Goal: Task Accomplishment & Management: Use online tool/utility

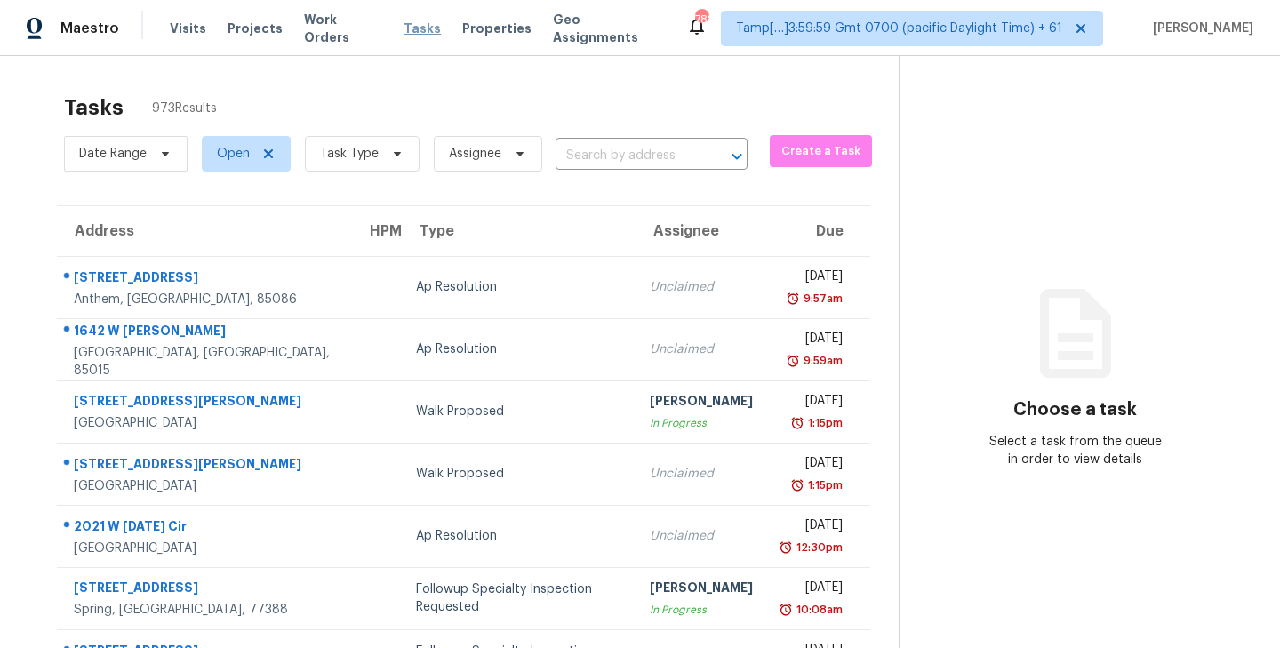
click at [403, 28] on span "Tasks" at bounding box center [421, 28] width 37 height 12
click at [385, 155] on span at bounding box center [395, 154] width 20 height 14
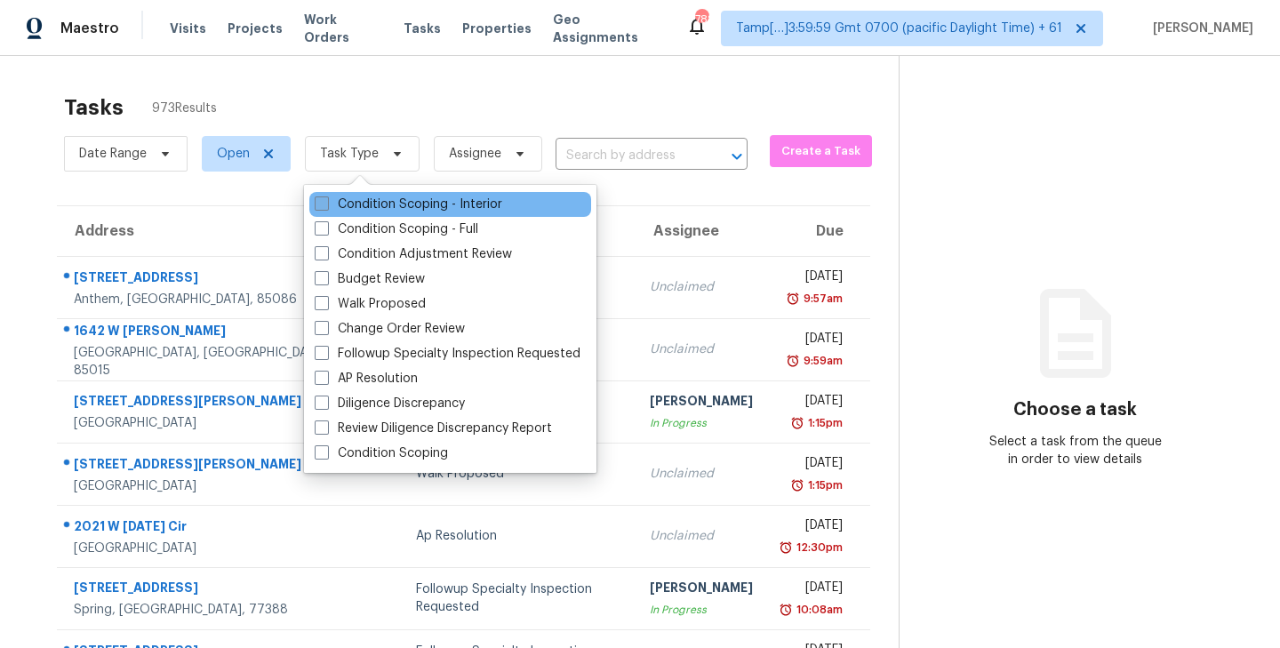
click at [322, 204] on span at bounding box center [322, 203] width 14 height 14
click at [322, 204] on input "Condition Scoping - Interior" at bounding box center [321, 202] width 12 height 12
checkbox input "true"
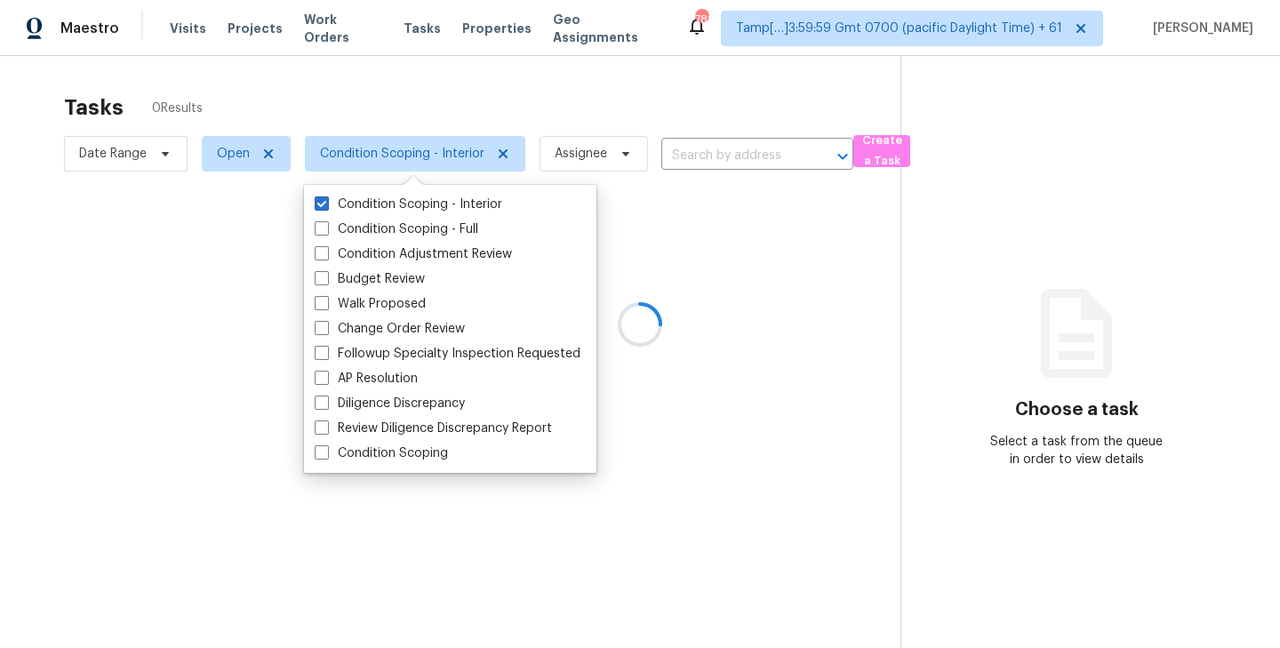
click at [411, 103] on div at bounding box center [640, 324] width 1280 height 648
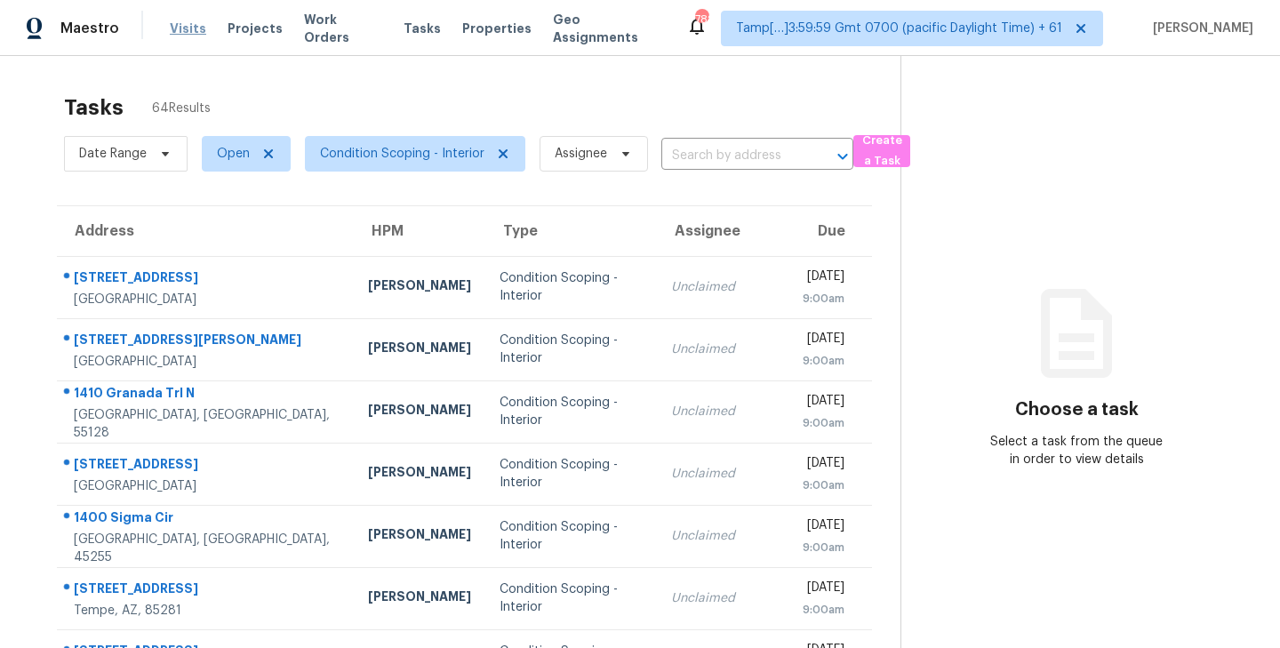
click at [181, 24] on span "Visits" at bounding box center [188, 29] width 36 height 18
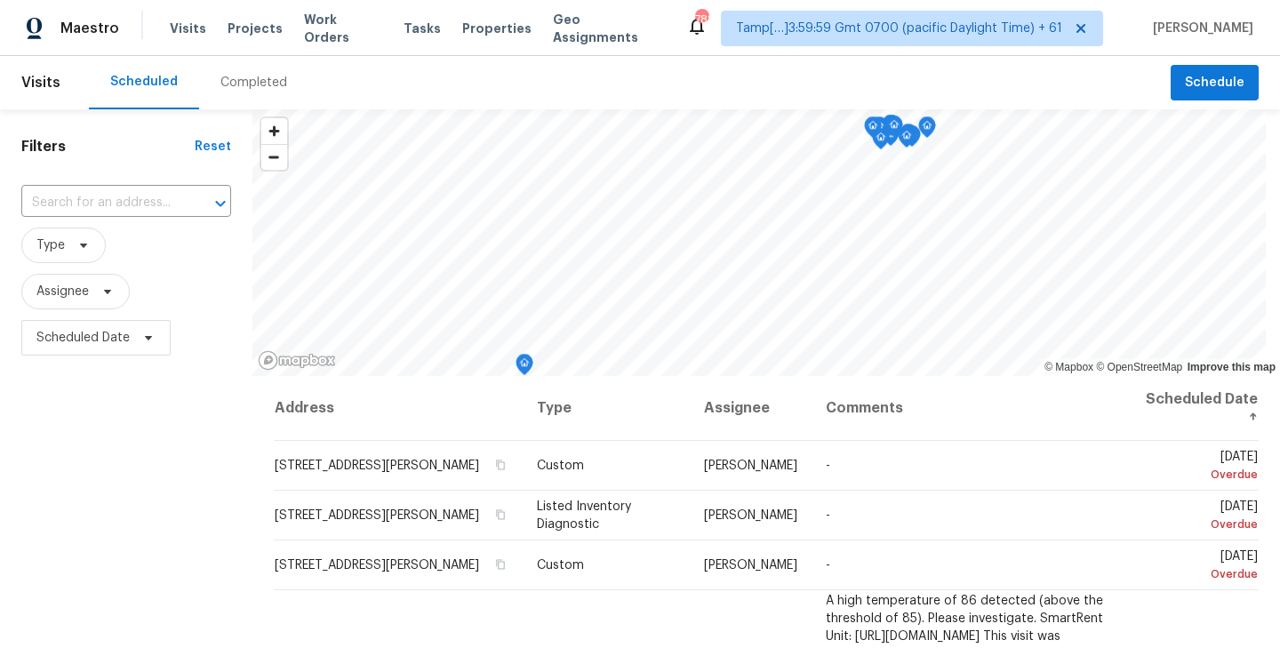
click at [256, 78] on div "Completed" at bounding box center [253, 83] width 67 height 18
